Goal: Information Seeking & Learning: Learn about a topic

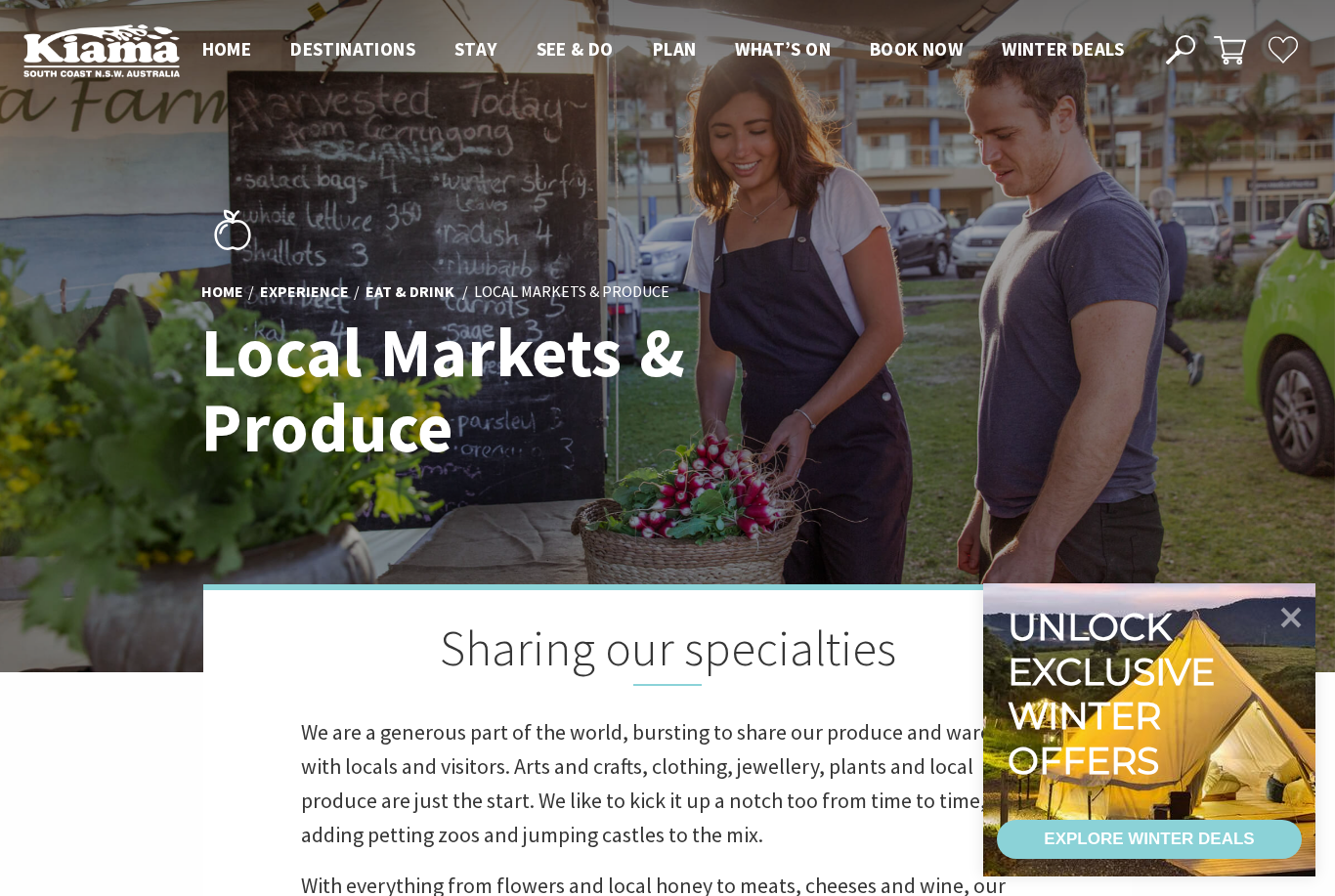
scroll to position [396, 1330]
click at [1290, 623] on icon at bounding box center [1291, 617] width 47 height 47
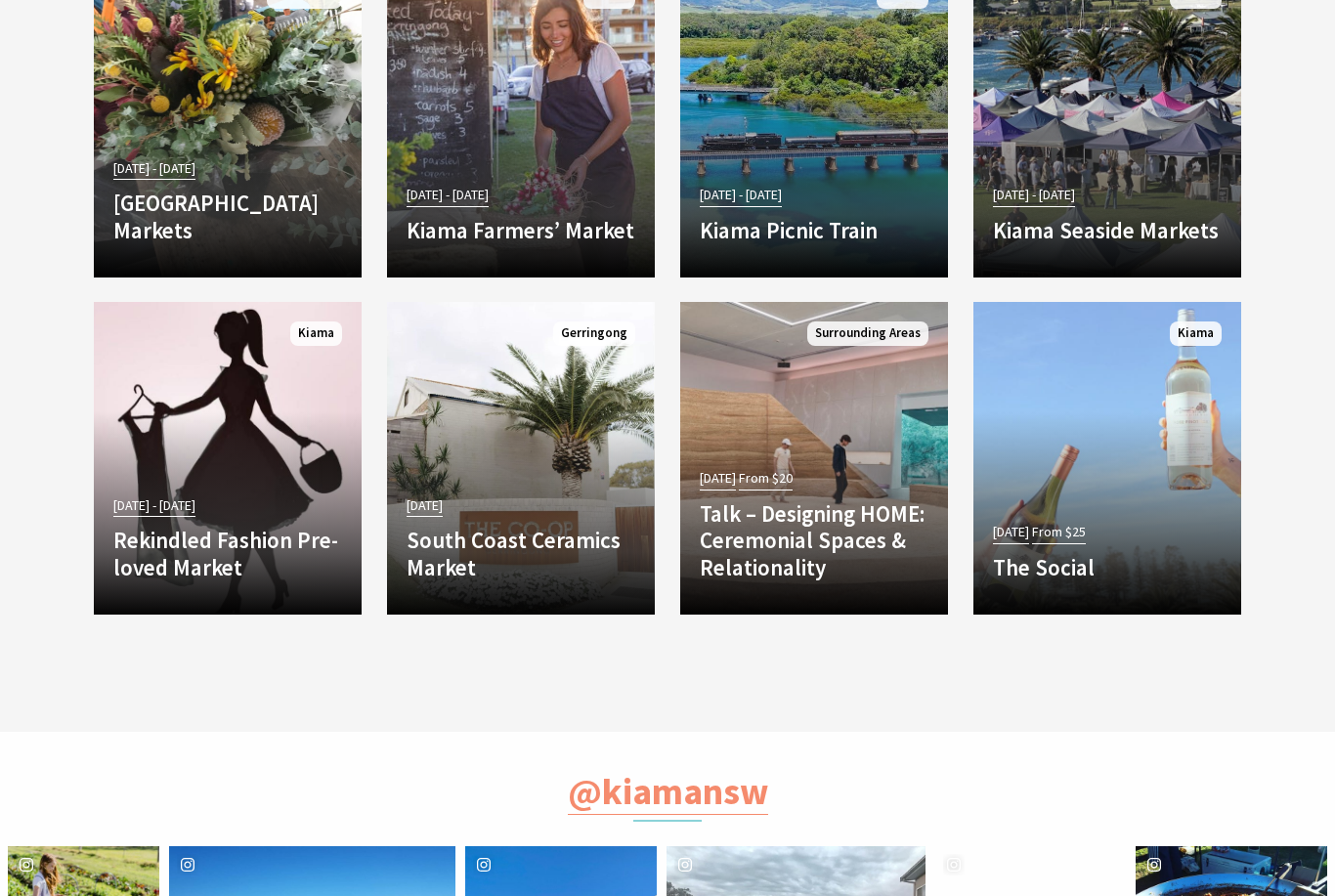
scroll to position [2275, 0]
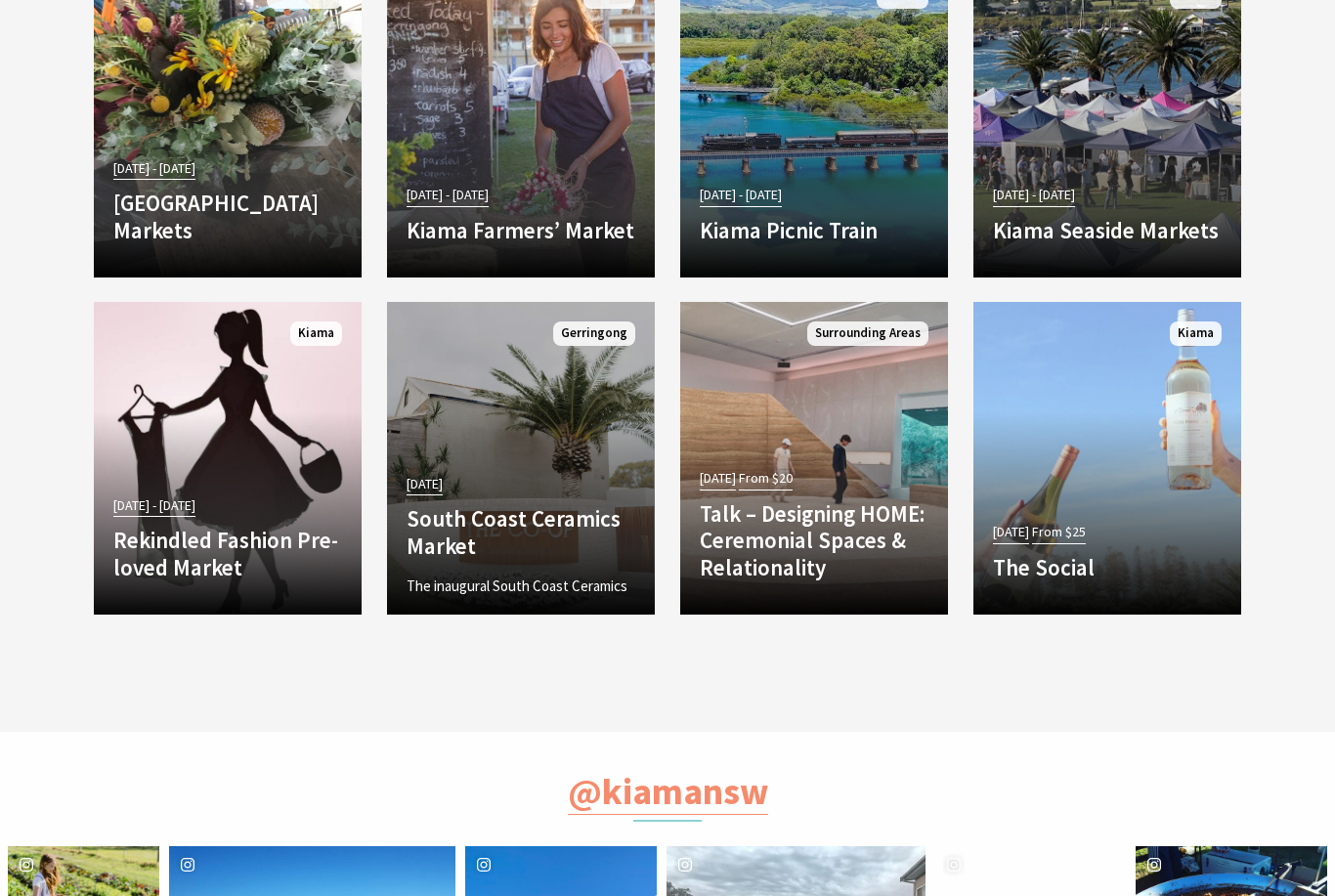
click at [464, 397] on link "17 Aug 25 South Coast Ceramics Market The inaugural South Coast Ceramics Market…" at bounding box center [520, 458] width 268 height 313
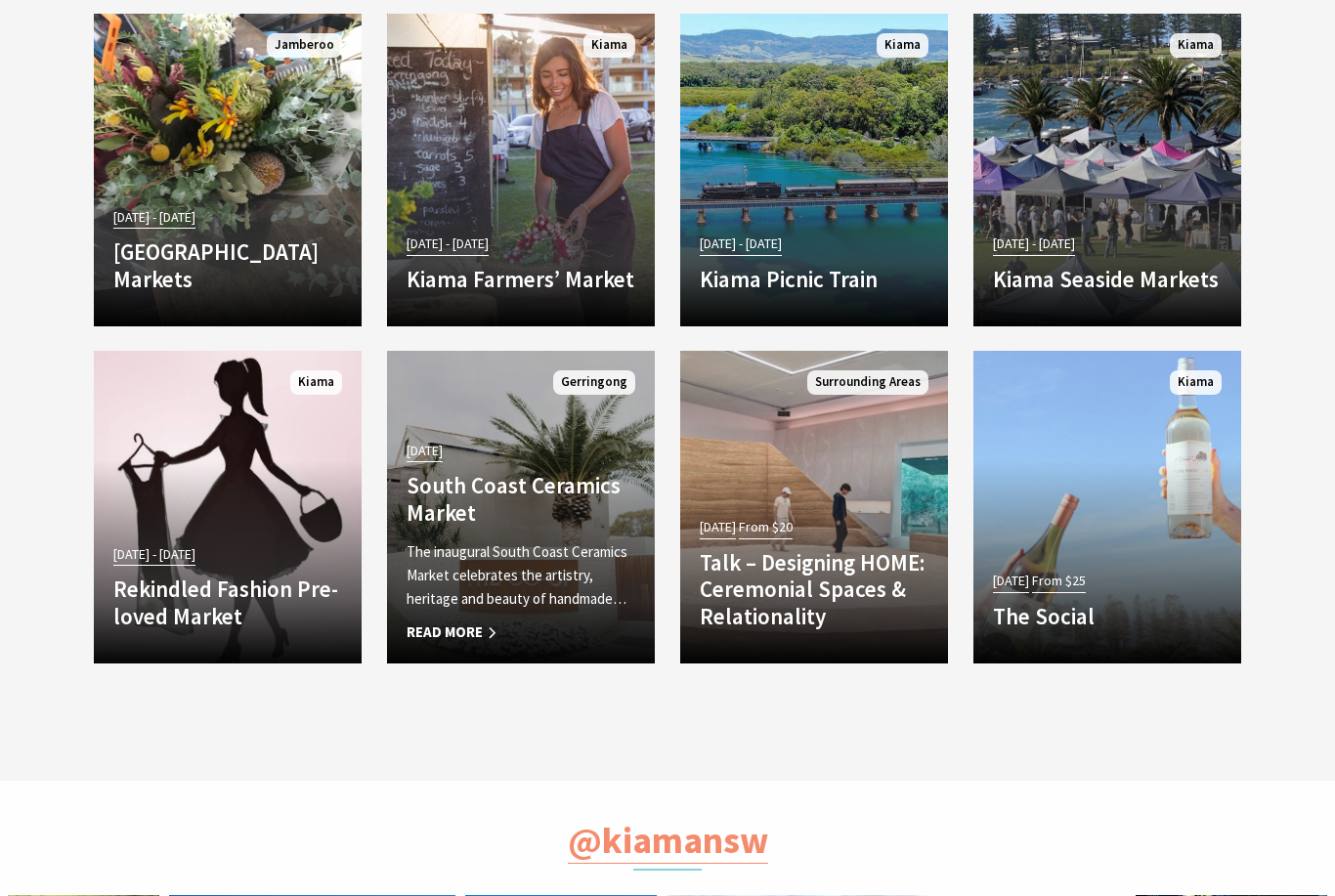
scroll to position [2225, 0]
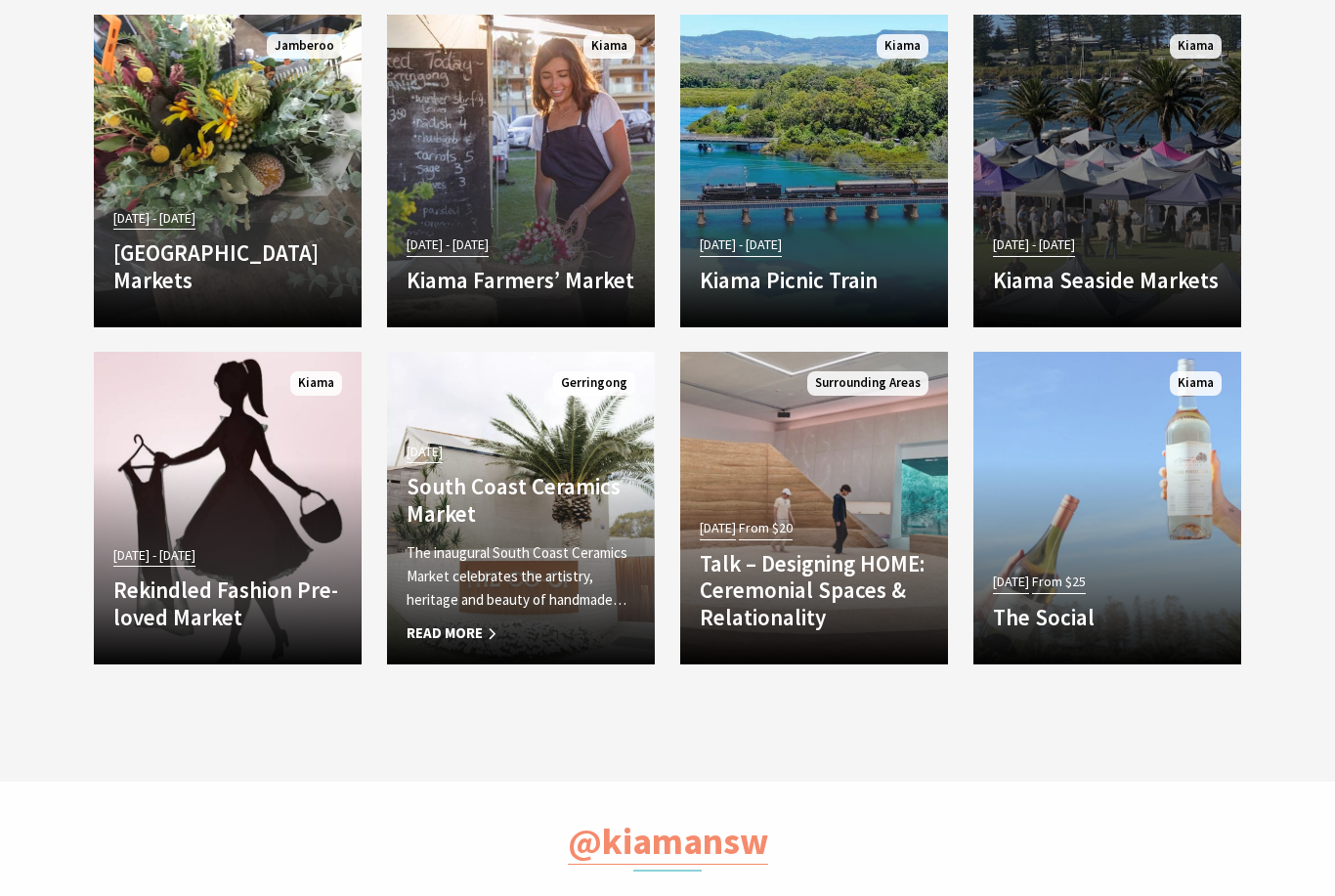
click at [1047, 267] on h4 "Kiama Seaside Markets" at bounding box center [1107, 280] width 228 height 27
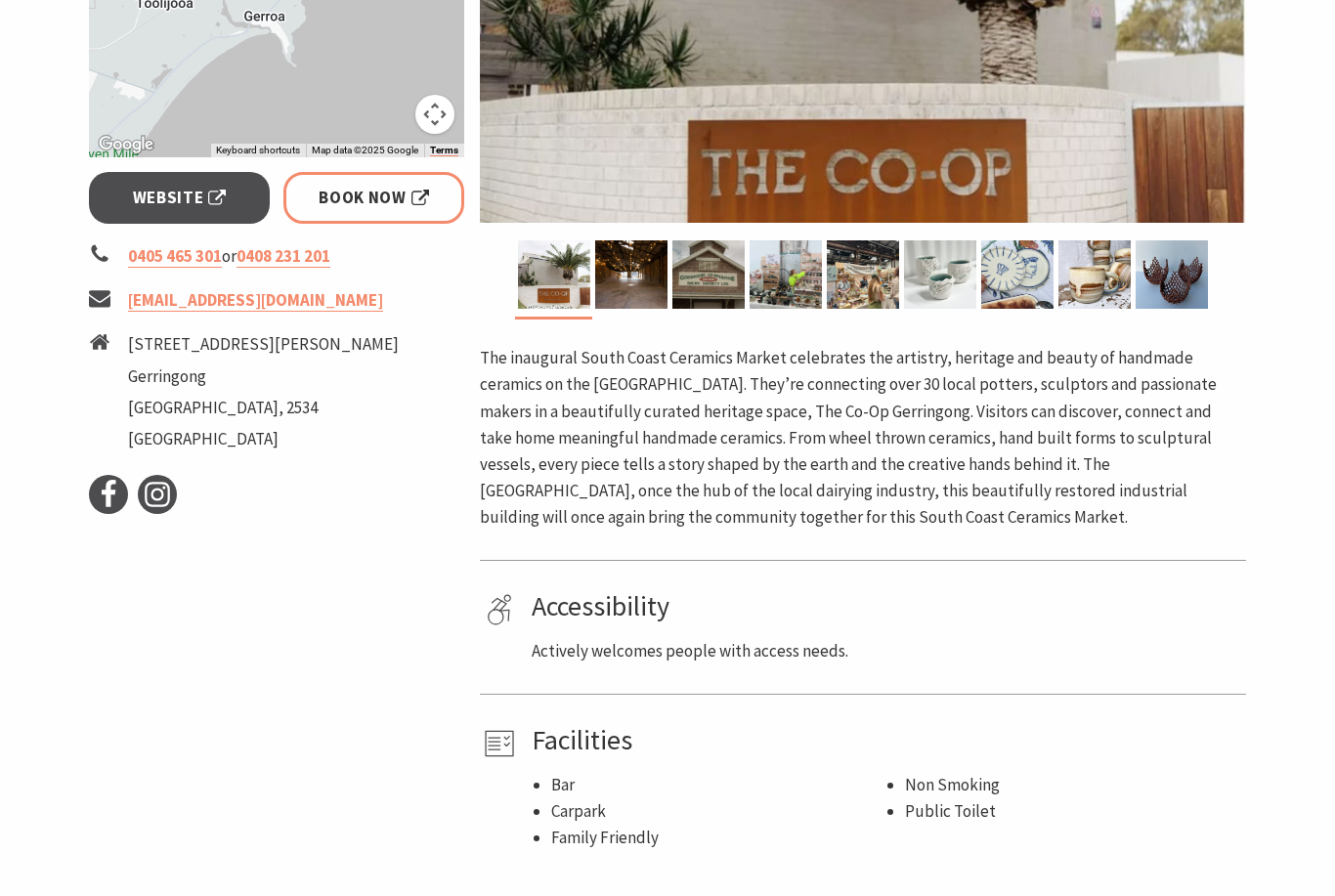
scroll to position [636, 0]
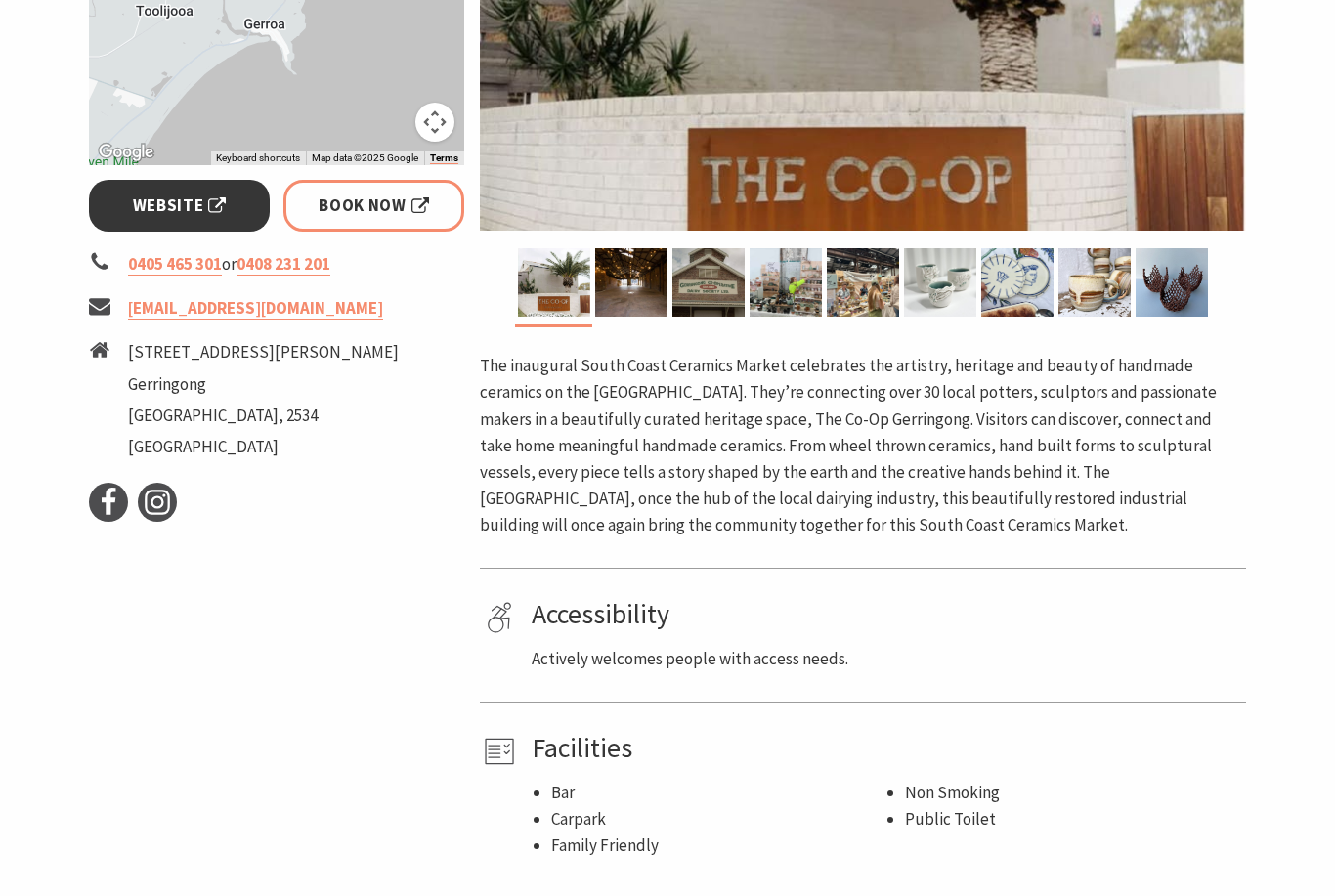
click at [171, 216] on span "Website" at bounding box center [180, 205] width 94 height 26
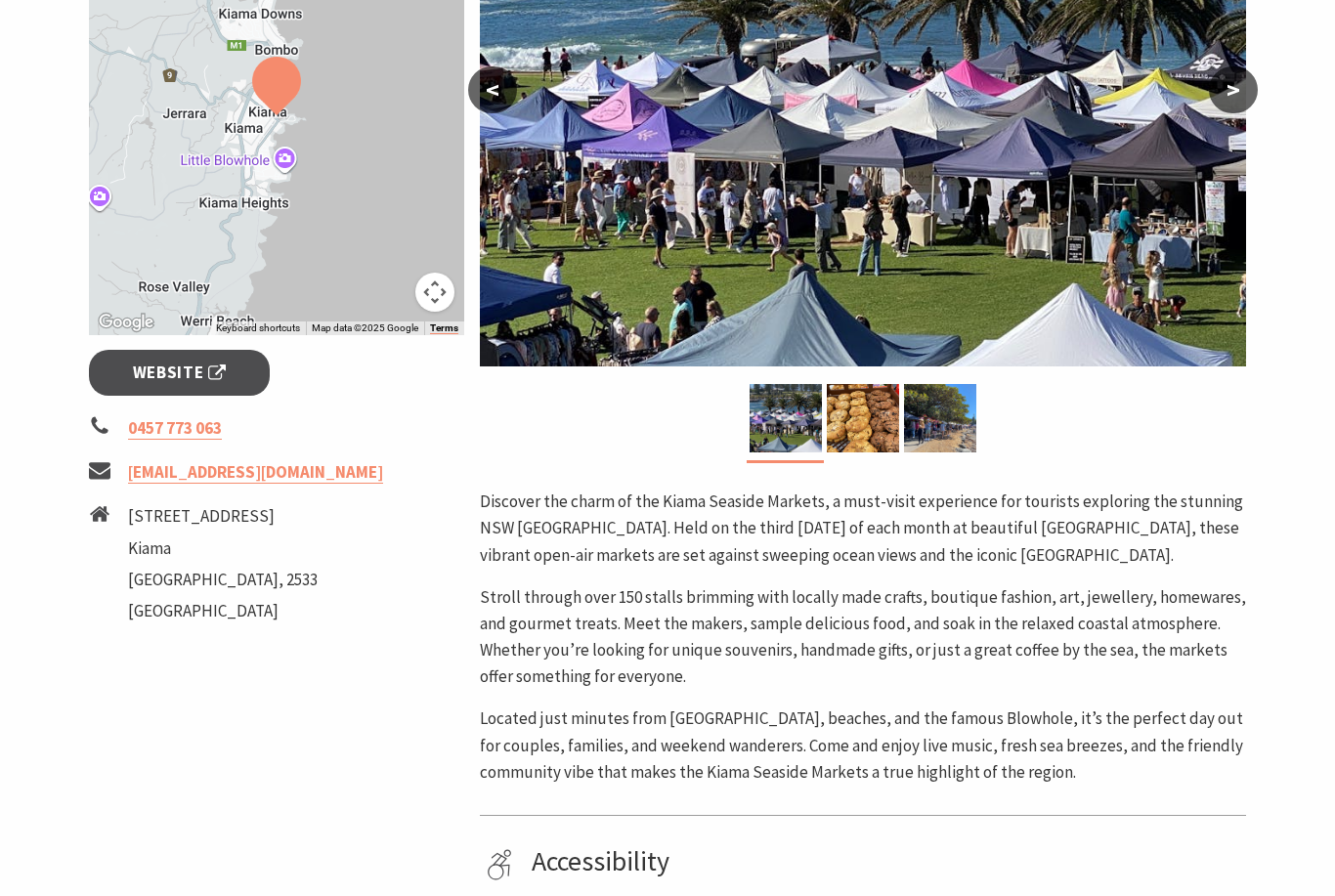
scroll to position [499, 0]
